Goal: Use online tool/utility: Utilize a website feature to perform a specific function

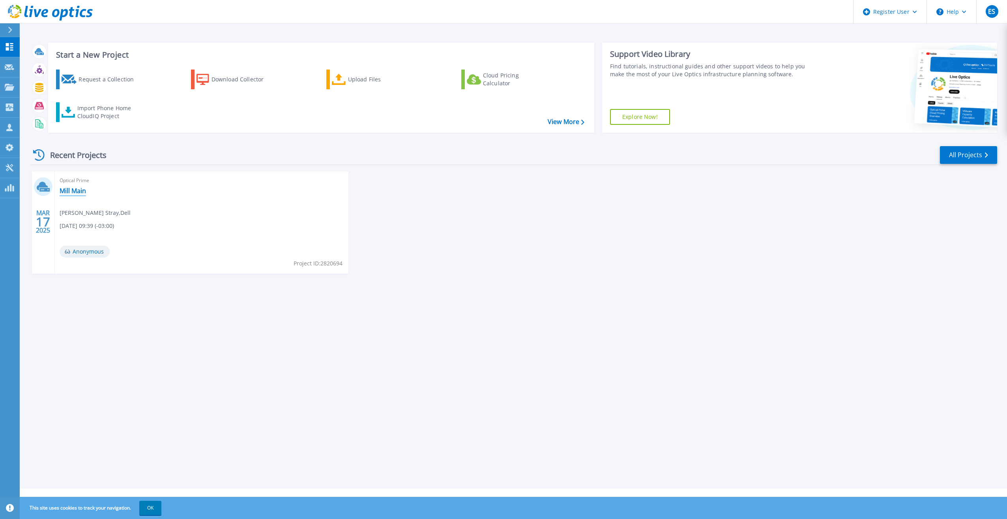
click at [71, 193] on link "Mill Main" at bounding box center [73, 191] width 26 height 8
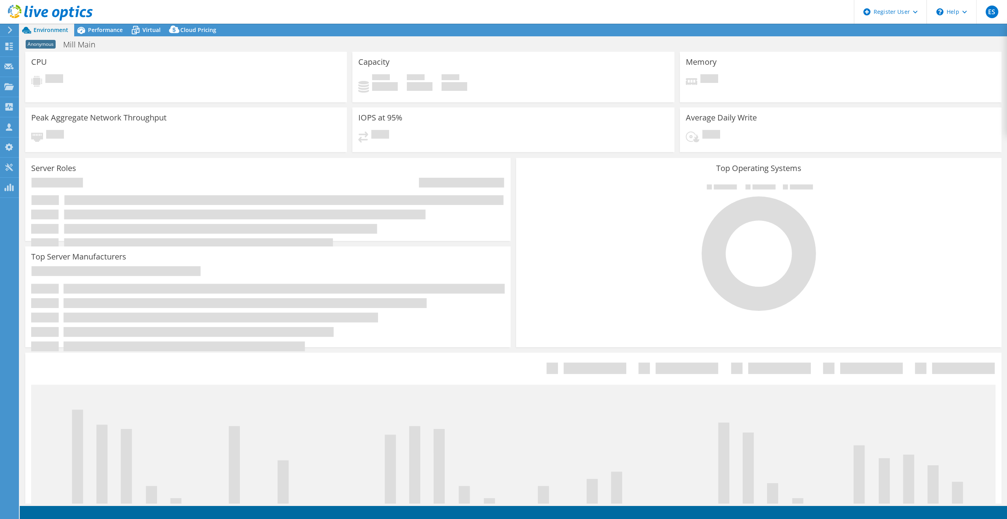
select select "USD"
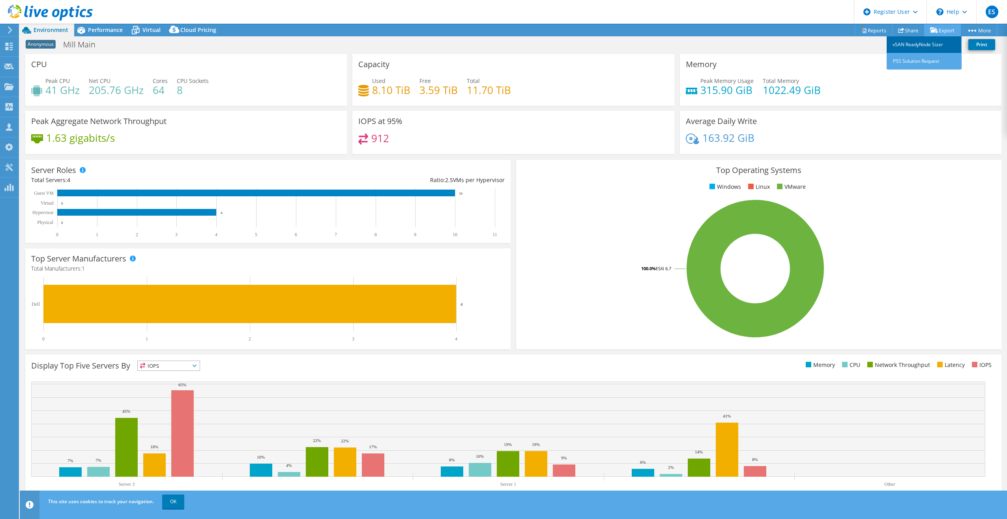
click at [931, 44] on link "vSAN ReadyNode Sizer" at bounding box center [924, 44] width 75 height 17
